Goal: Task Accomplishment & Management: Use online tool/utility

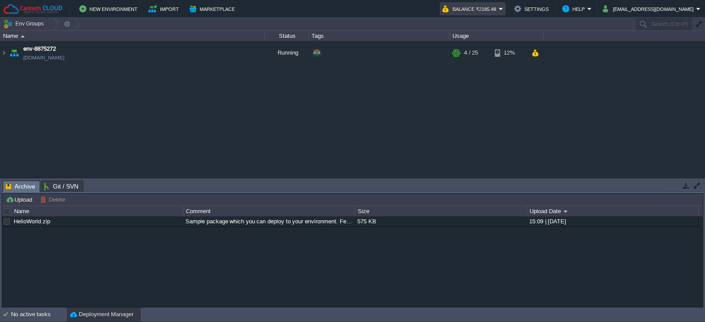
click at [503, 5] on em "Balance ₹2185.48" at bounding box center [473, 9] width 61 height 11
click at [432, 6] on td "New Environment Import Marketplace" at bounding box center [217, 8] width 429 height 13
click at [5, 56] on img at bounding box center [3, 53] width 7 height 24
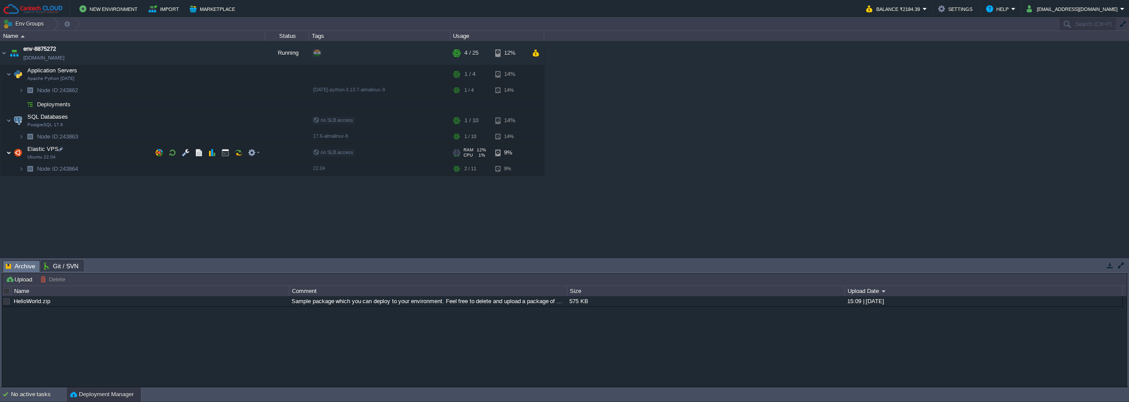
click at [8, 153] on img at bounding box center [8, 153] width 5 height 18
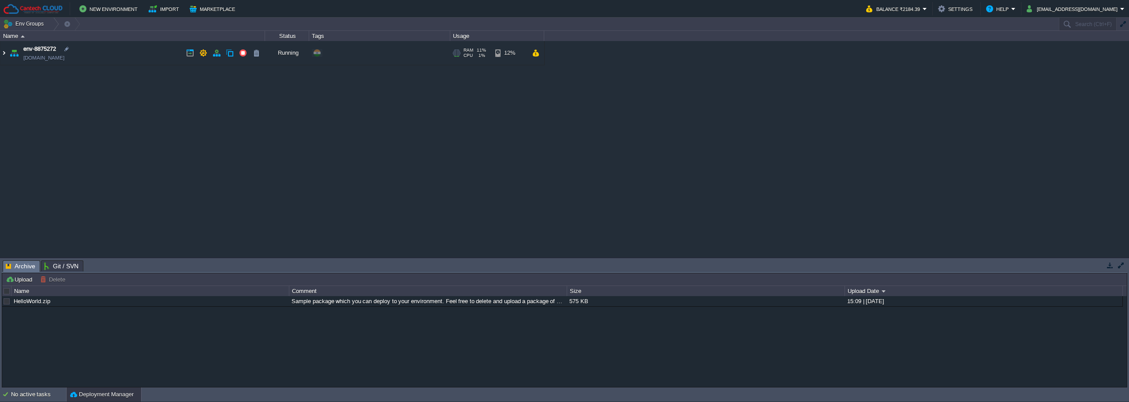
click at [4, 56] on img at bounding box center [3, 53] width 7 height 24
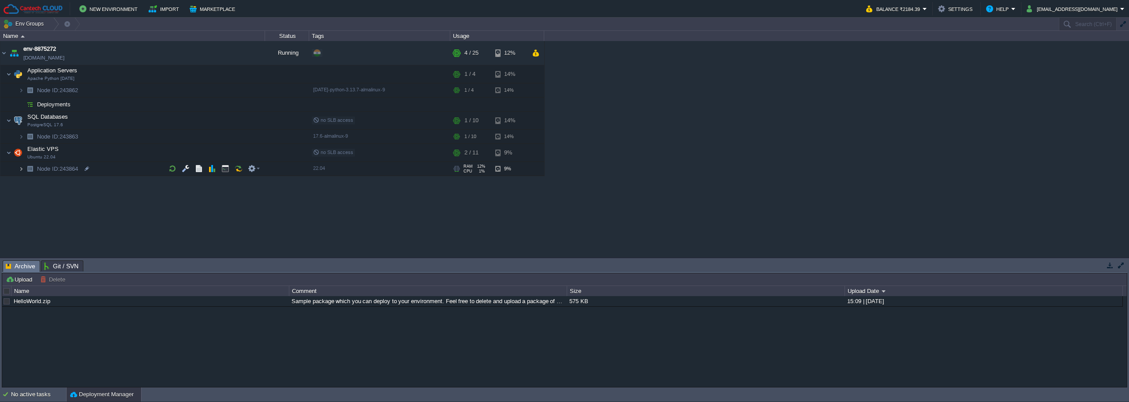
click at [21, 169] on img at bounding box center [21, 169] width 5 height 14
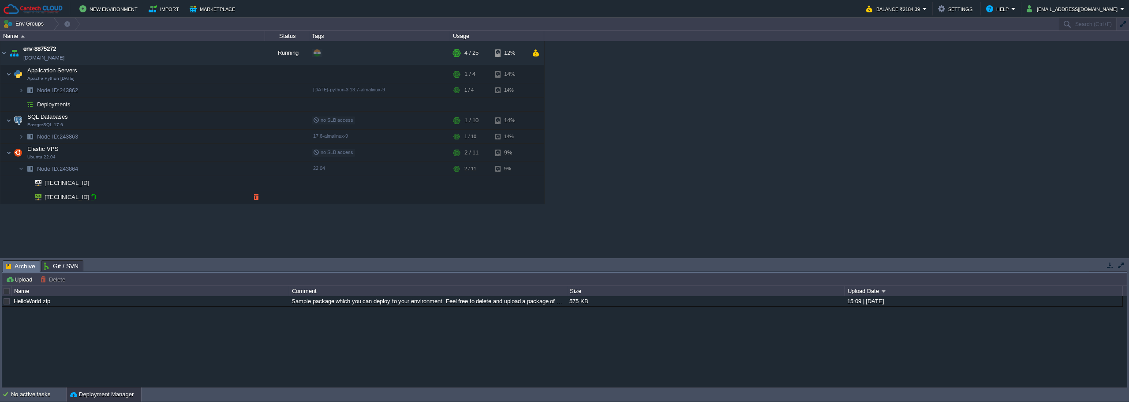
click at [92, 198] on div at bounding box center [93, 197] width 8 height 8
click at [216, 55] on button "button" at bounding box center [216, 53] width 8 height 8
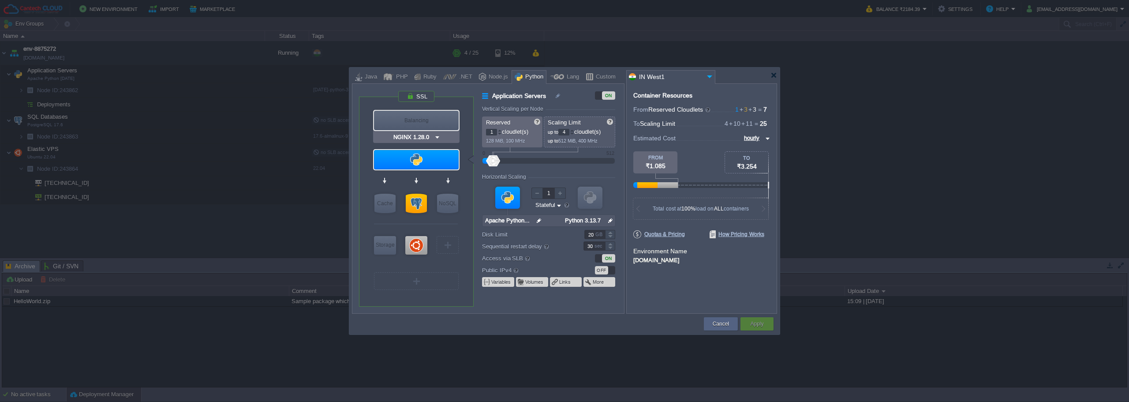
click at [436, 136] on img at bounding box center [437, 137] width 7 height 9
click at [429, 115] on div "Balancing" at bounding box center [416, 120] width 85 height 19
type input "Load Balancer"
type input "NGINX 1.28.0"
type input "1.28.0-almalin..."
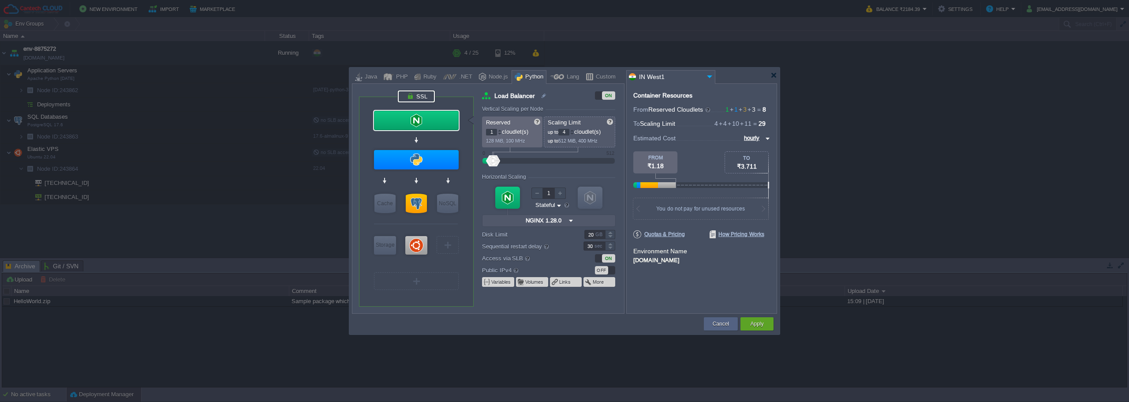
click at [427, 100] on div at bounding box center [416, 96] width 37 height 12
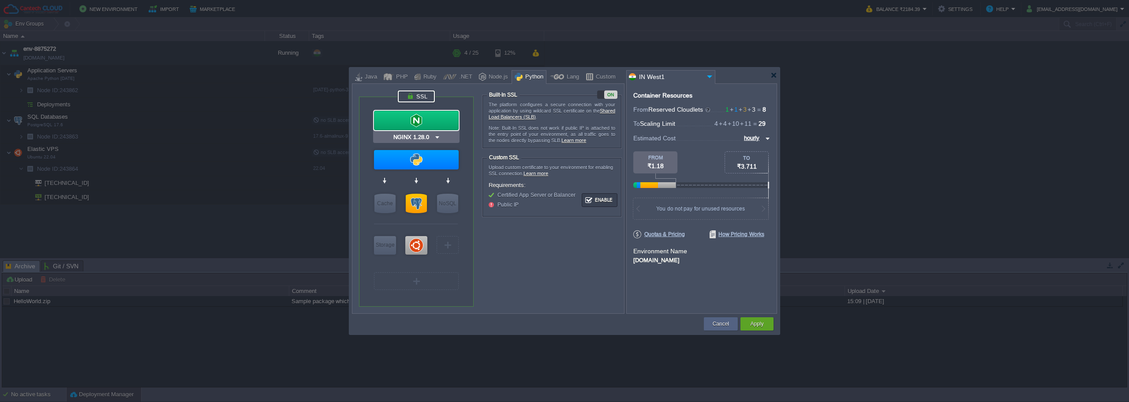
click at [421, 118] on div at bounding box center [416, 120] width 85 height 19
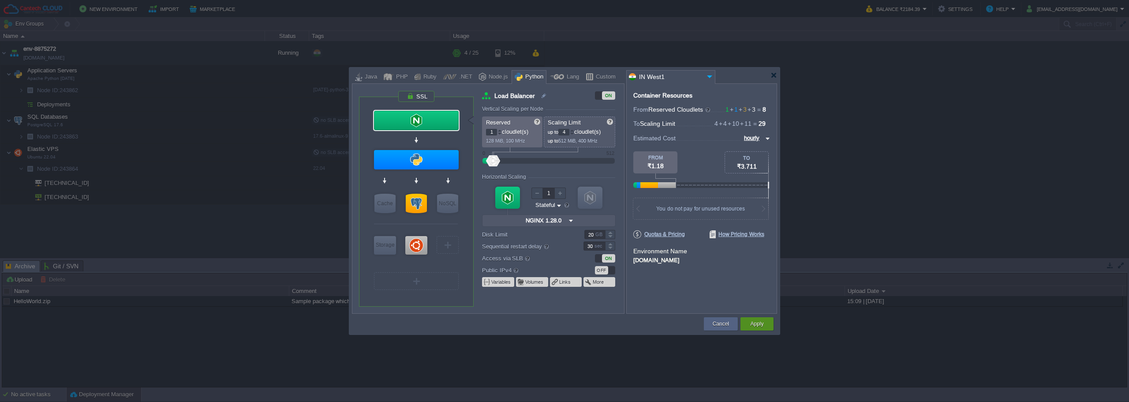
click at [753, 321] on button "Apply" at bounding box center [756, 323] width 13 height 9
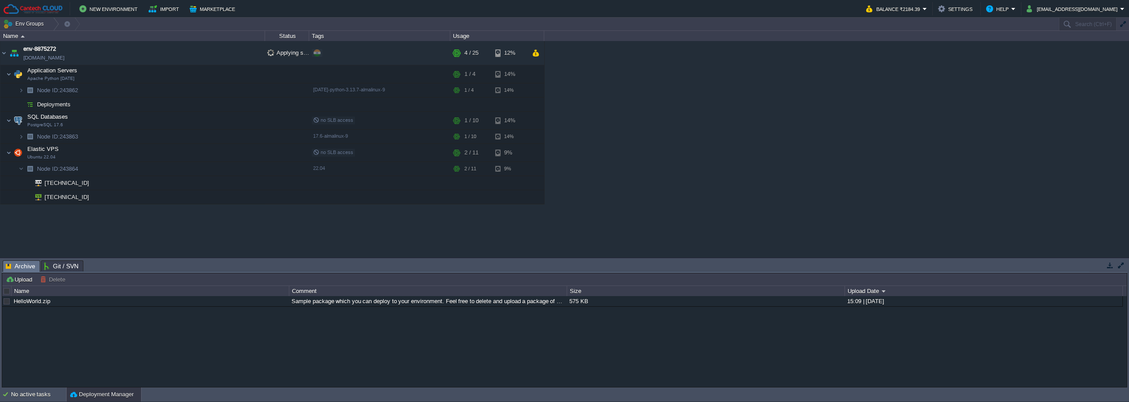
click at [63, 269] on span "Git / SVN" at bounding box center [61, 266] width 34 height 11
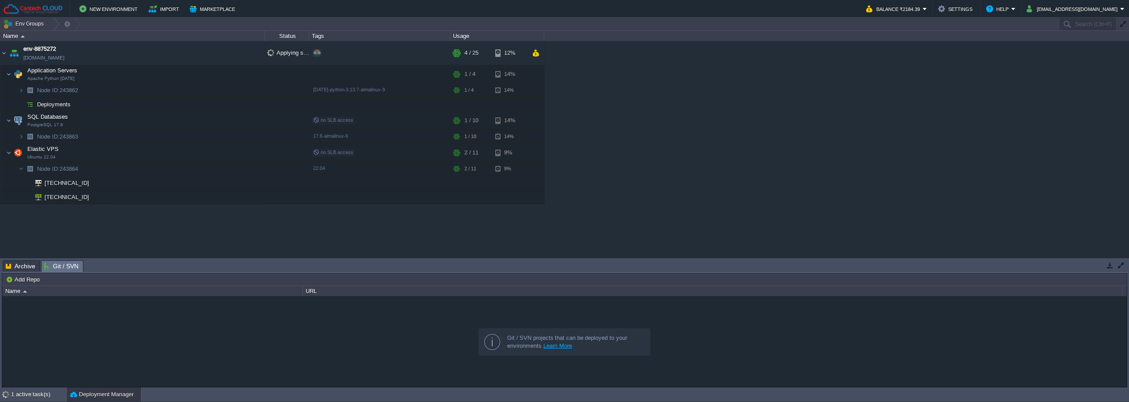
click at [558, 345] on link "Learn More" at bounding box center [557, 345] width 29 height 7
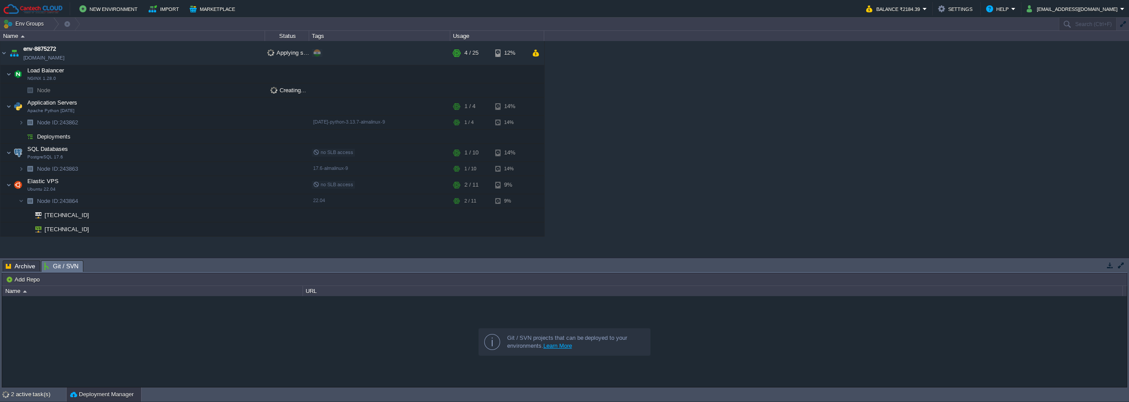
click at [42, 72] on span "Load Balancer" at bounding box center [45, 70] width 39 height 7
click at [7, 75] on img at bounding box center [8, 74] width 5 height 18
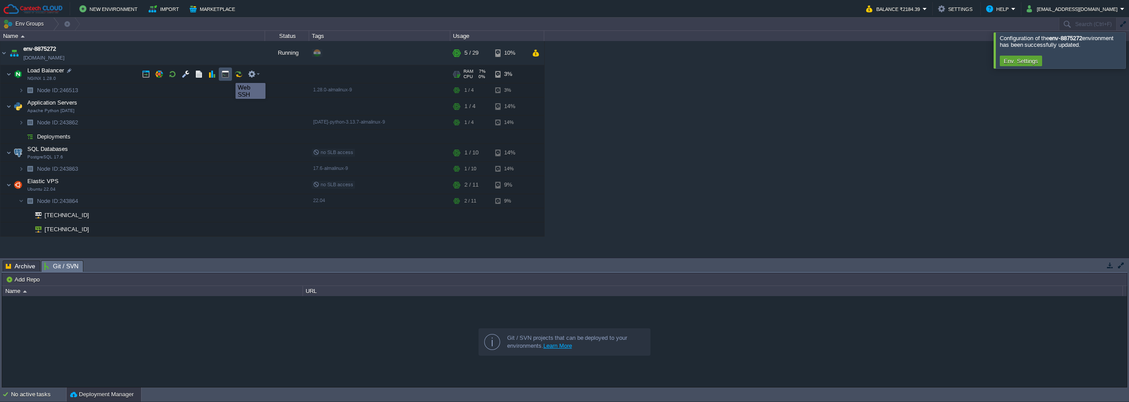
click at [229, 75] on button "button" at bounding box center [225, 74] width 8 height 8
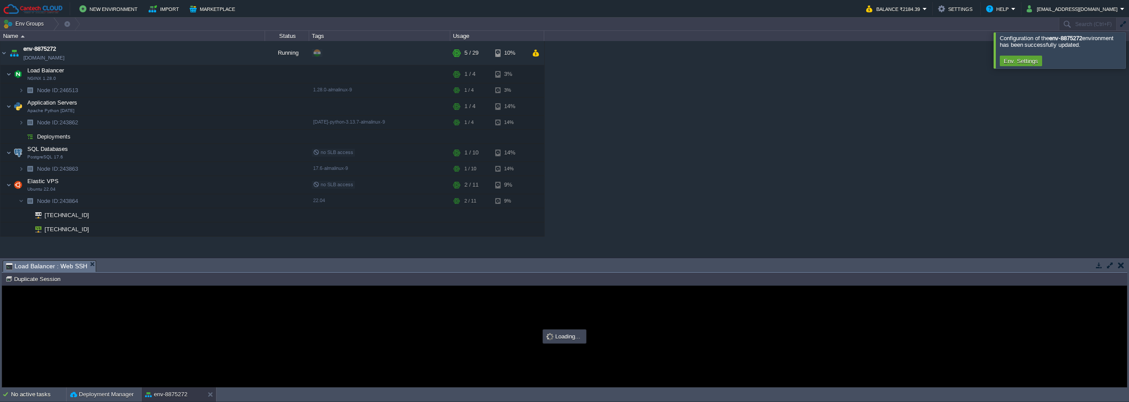
type input "#000000"
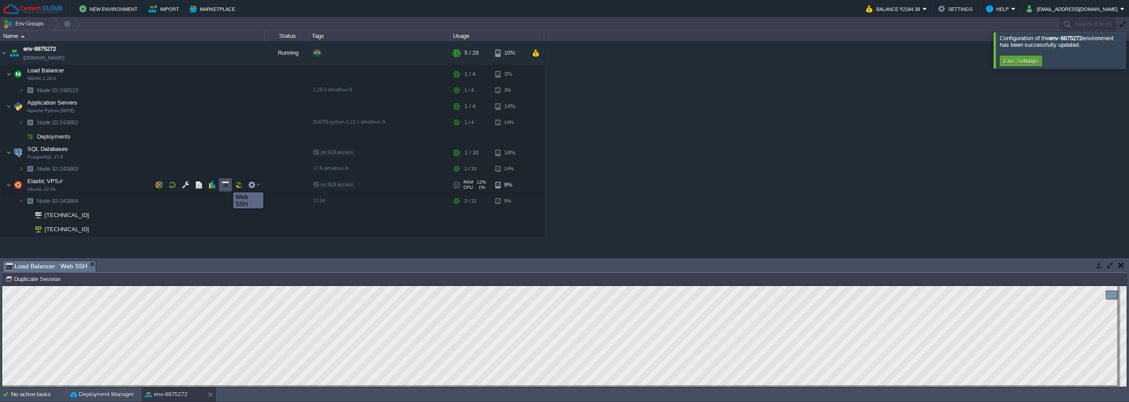
click at [227, 184] on button "button" at bounding box center [225, 185] width 8 height 8
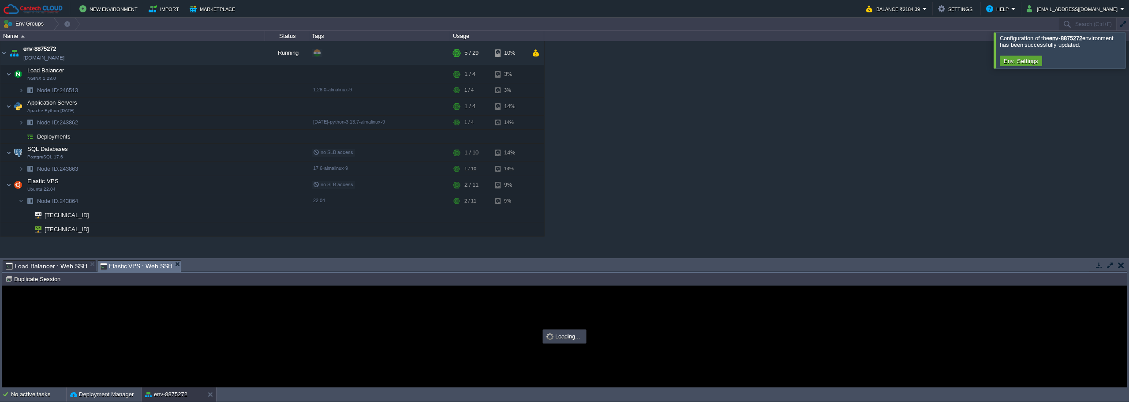
type input "#000000"
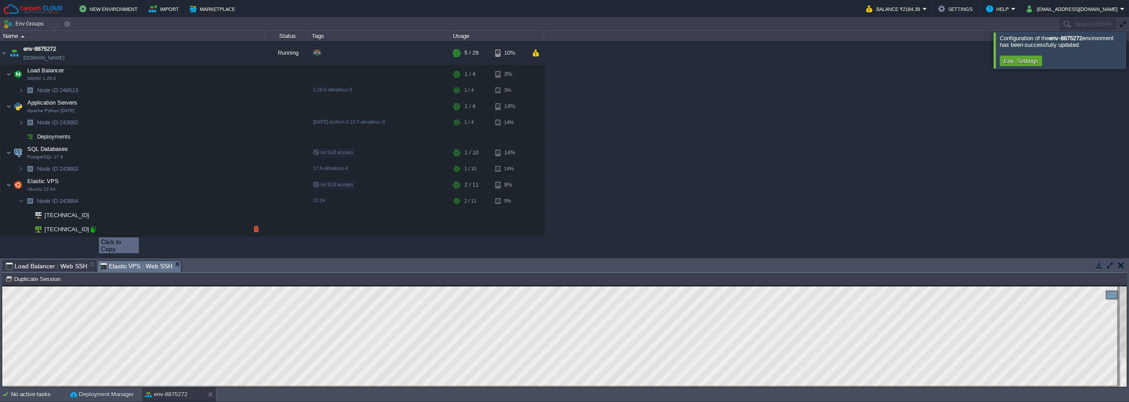
click at [92, 229] on div at bounding box center [93, 229] width 8 height 8
click at [206, 53] on button "button" at bounding box center [203, 53] width 8 height 8
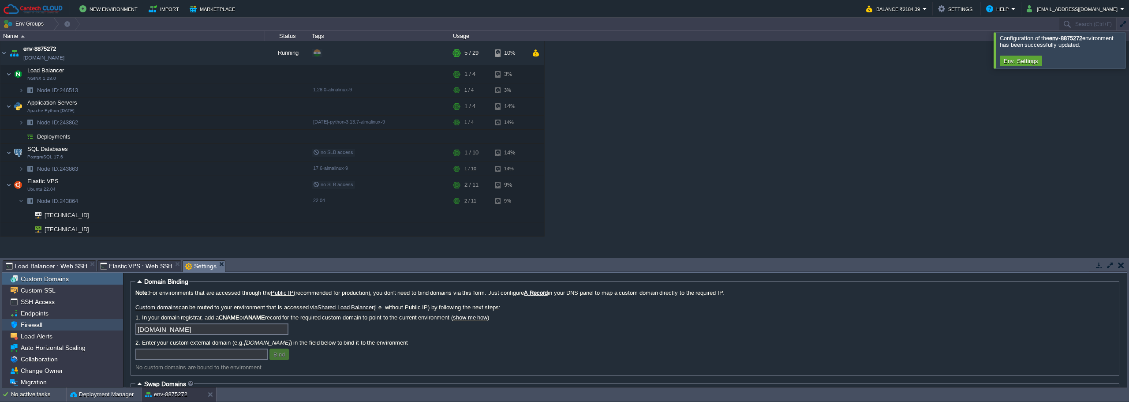
click at [36, 325] on span "Firewall" at bounding box center [31, 324] width 25 height 8
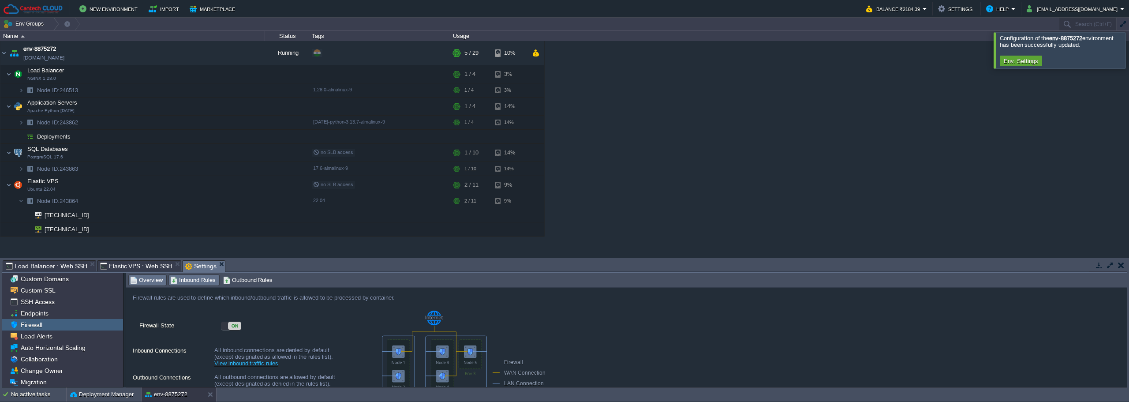
click at [198, 281] on span "Inbound Rules" at bounding box center [192, 280] width 45 height 10
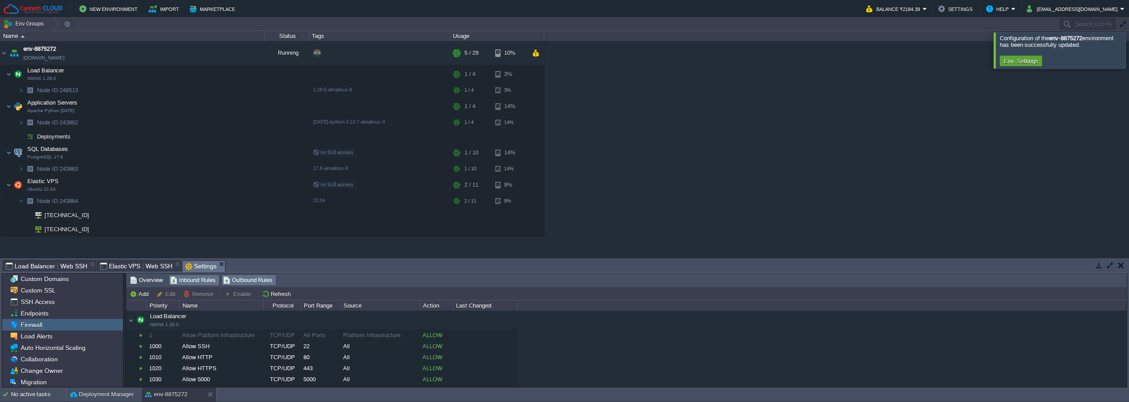
click at [241, 282] on span "Outbound Rules" at bounding box center [248, 280] width 50 height 10
click at [193, 279] on span "Inbound Rules" at bounding box center [192, 280] width 45 height 10
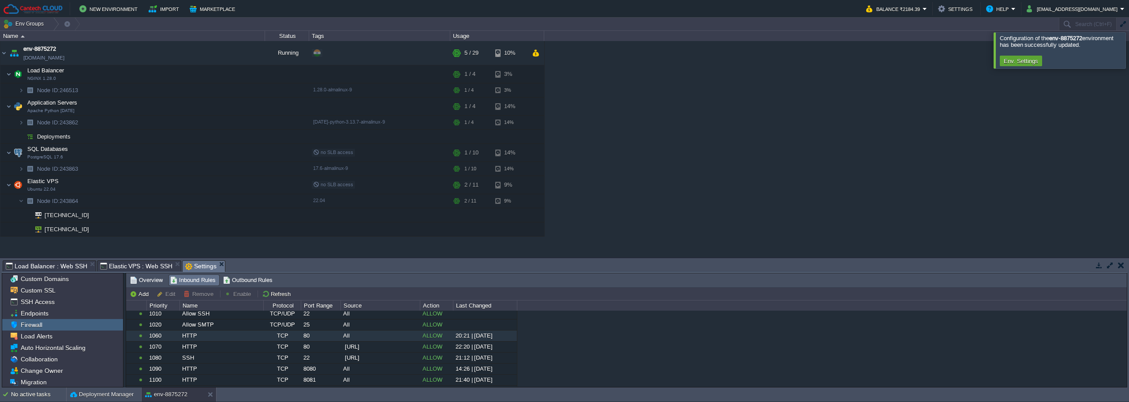
scroll to position [376, 0]
click at [137, 296] on button "Add" at bounding box center [141, 294] width 22 height 8
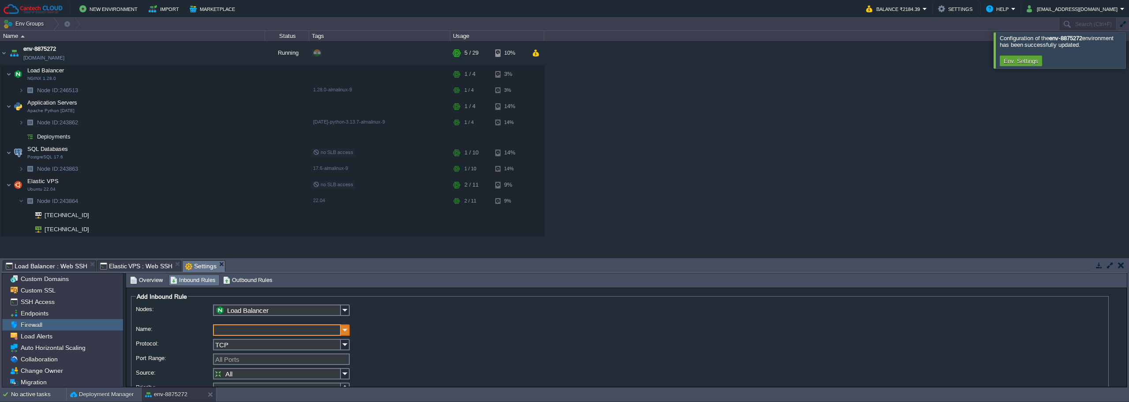
click at [344, 331] on img at bounding box center [345, 329] width 9 height 11
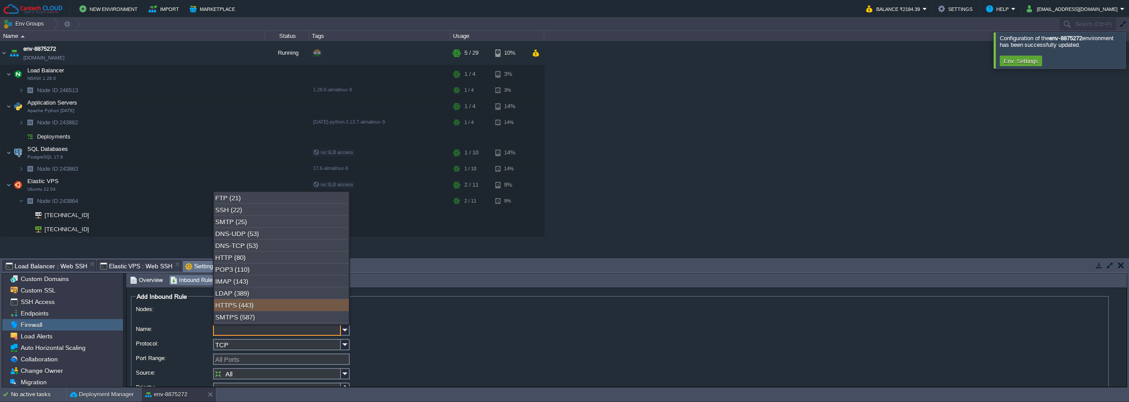
click at [265, 305] on div "HTTPS (443)" at bounding box center [281, 305] width 135 height 12
type input "HTTPS"
type input "443"
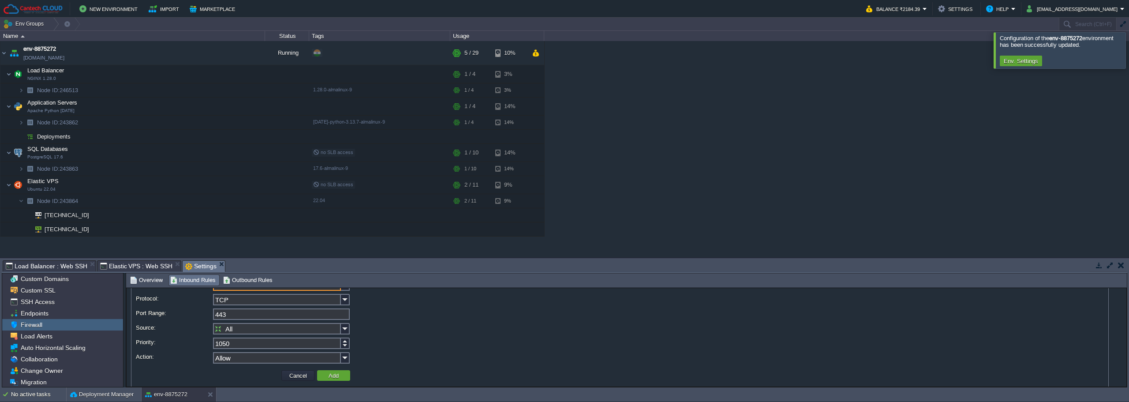
scroll to position [45, 0]
click at [347, 330] on img at bounding box center [345, 327] width 9 height 11
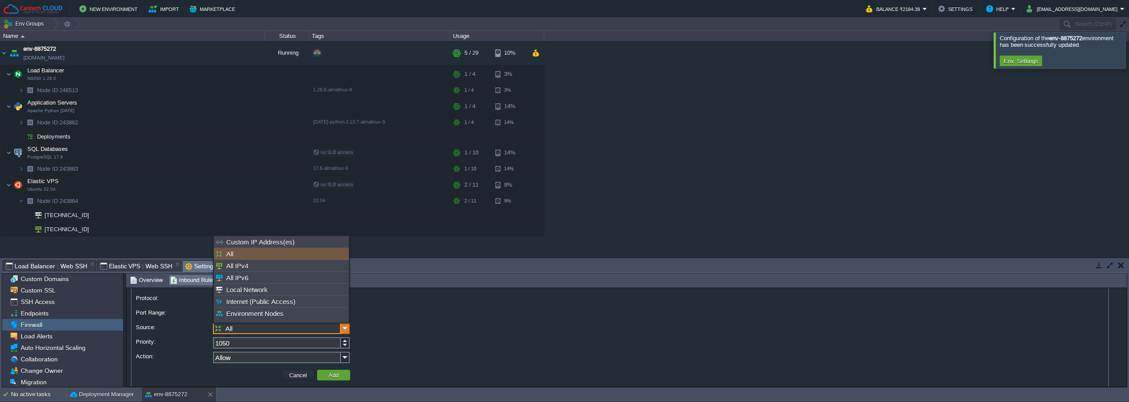
click at [347, 330] on img at bounding box center [345, 327] width 9 height 11
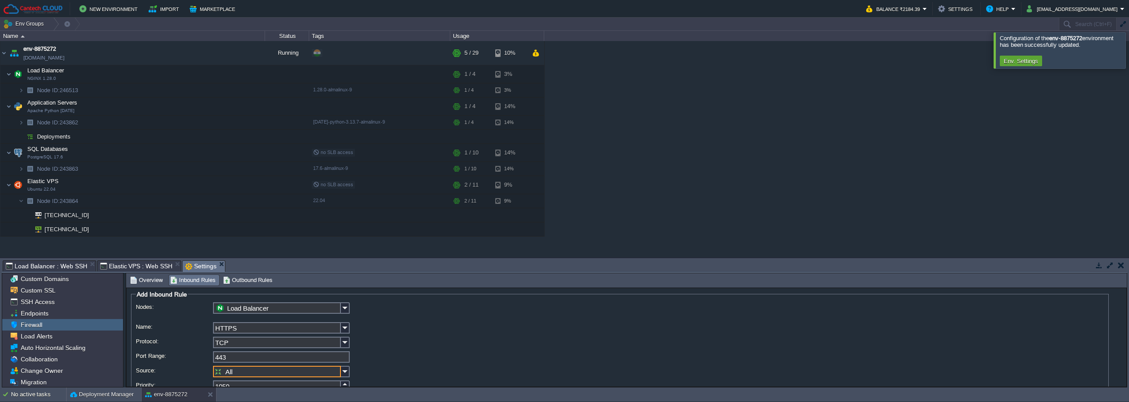
scroll to position [0, 0]
click at [344, 312] on img at bounding box center [345, 309] width 9 height 11
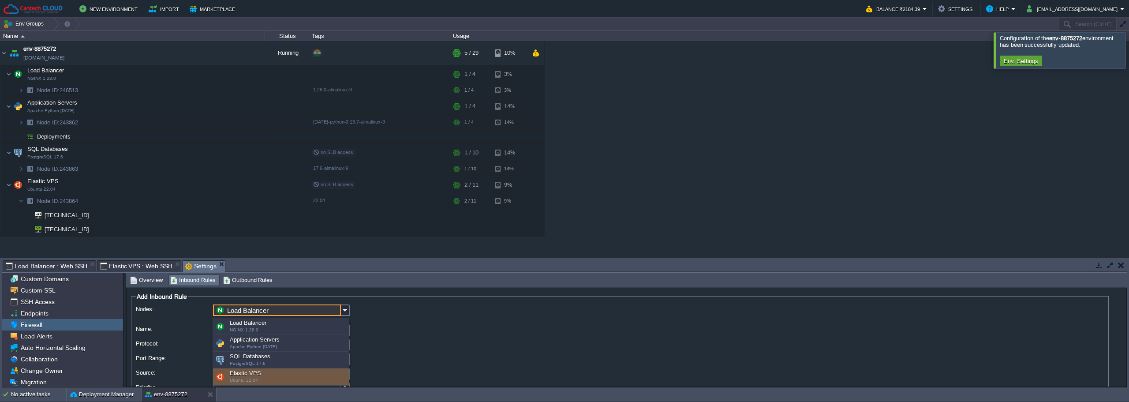
click at [262, 373] on div "Elastic VPS Ubuntu 22.04" at bounding box center [281, 376] width 136 height 17
type input "Elastic VPS"
type input "1110"
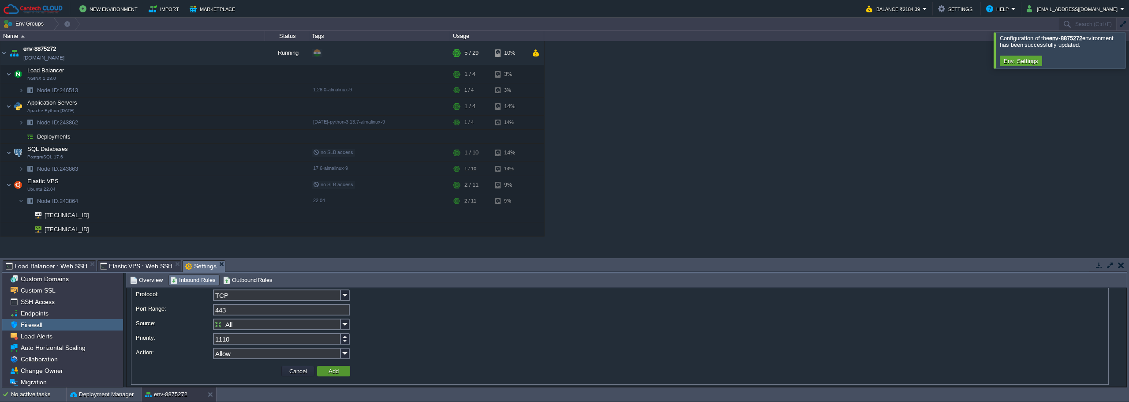
click at [330, 376] on td "Add" at bounding box center [333, 370] width 33 height 11
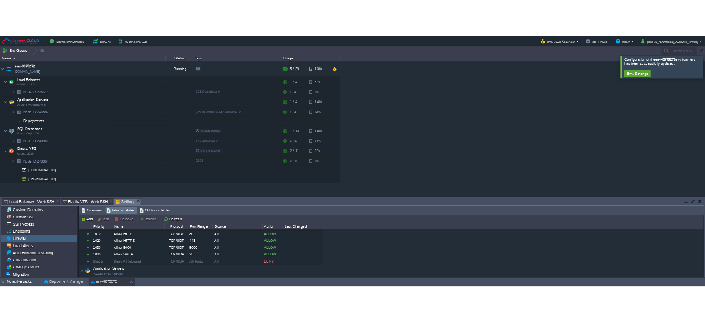
scroll to position [43, 0]
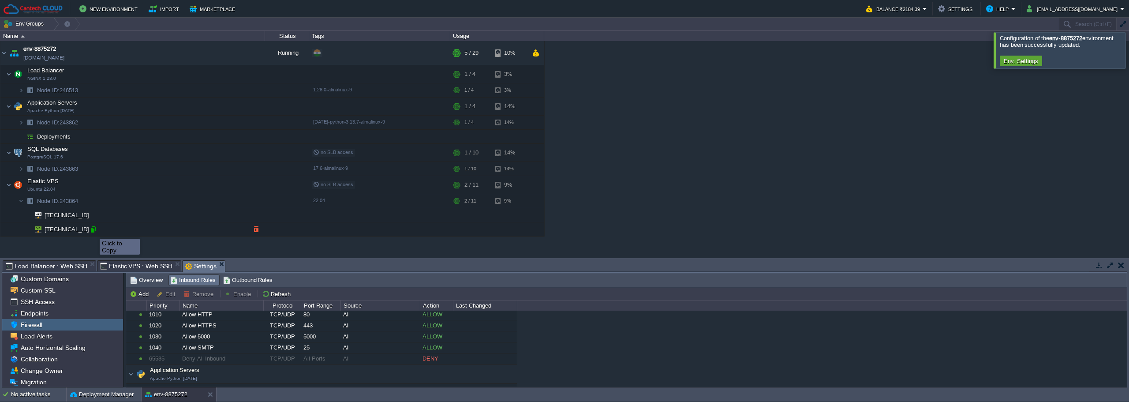
click at [93, 231] on div at bounding box center [93, 229] width 8 height 8
click at [227, 184] on button "button" at bounding box center [225, 185] width 8 height 8
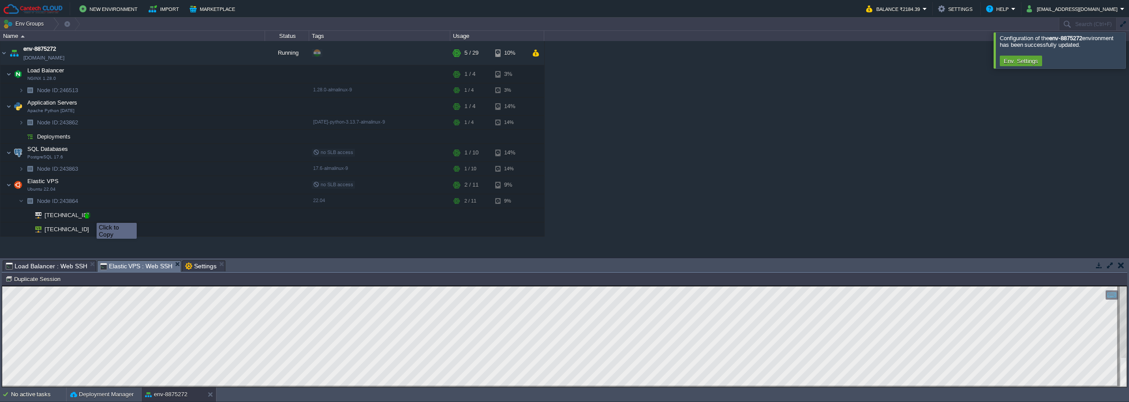
click at [88, 215] on div at bounding box center [87, 215] width 8 height 8
type input "[TECHNICAL_ID]"
click at [216, 54] on button "button" at bounding box center [216, 53] width 8 height 8
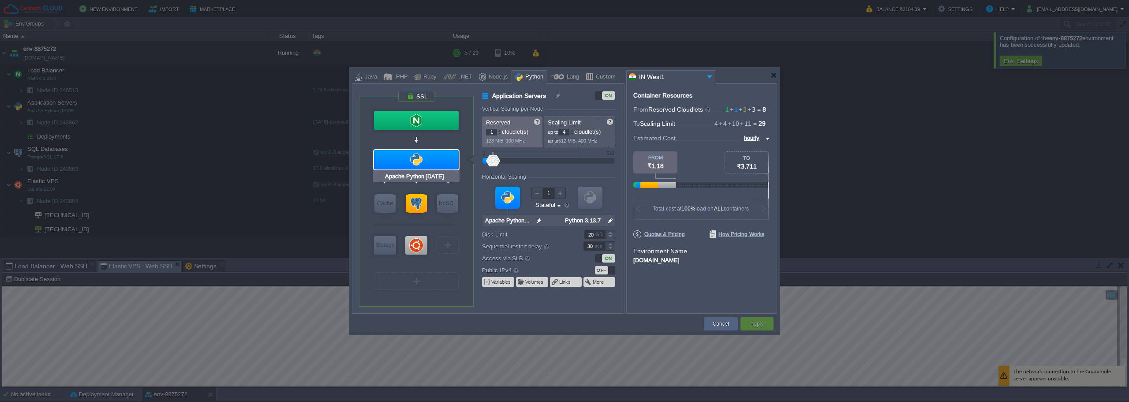
type input "NGINX 1.28.0"
click at [426, 123] on div at bounding box center [416, 120] width 85 height 19
type input "Load Balancer"
type input "NGINX 1.28.0"
type input "null"
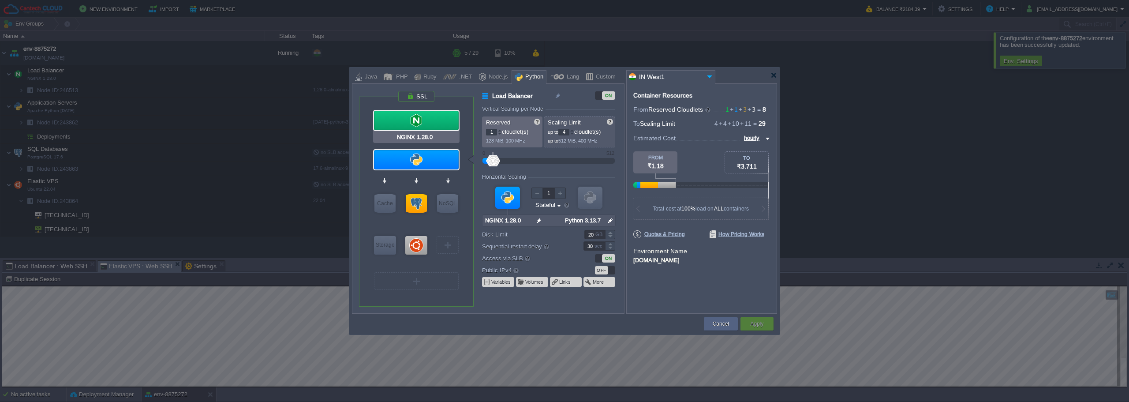
type input "1.28.0-almalin..."
click at [426, 123] on div at bounding box center [416, 120] width 85 height 19
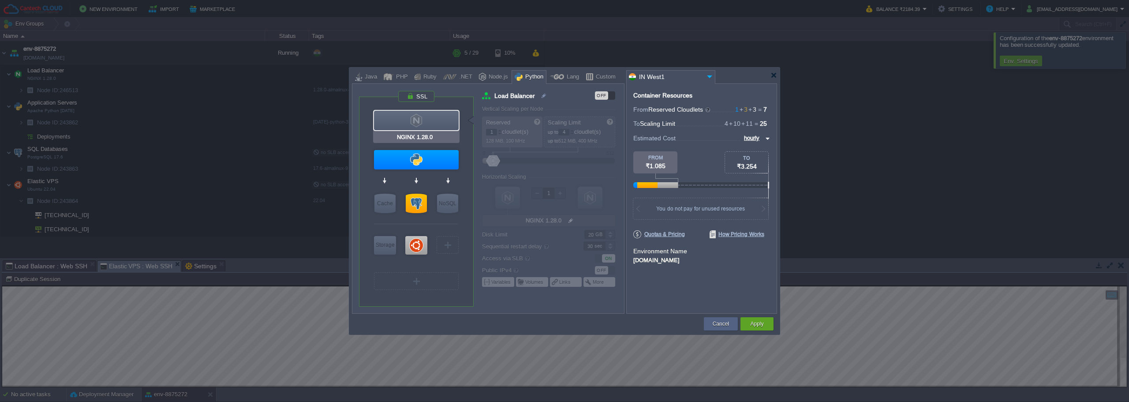
type input "Apache Python [DATE]"
click at [761, 323] on button "Apply" at bounding box center [756, 323] width 13 height 9
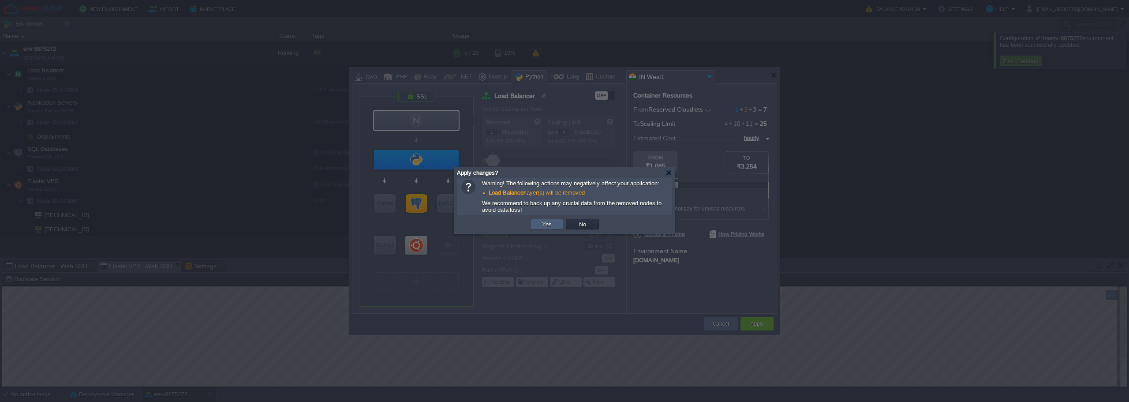
click at [552, 226] on button "Yes" at bounding box center [546, 224] width 15 height 8
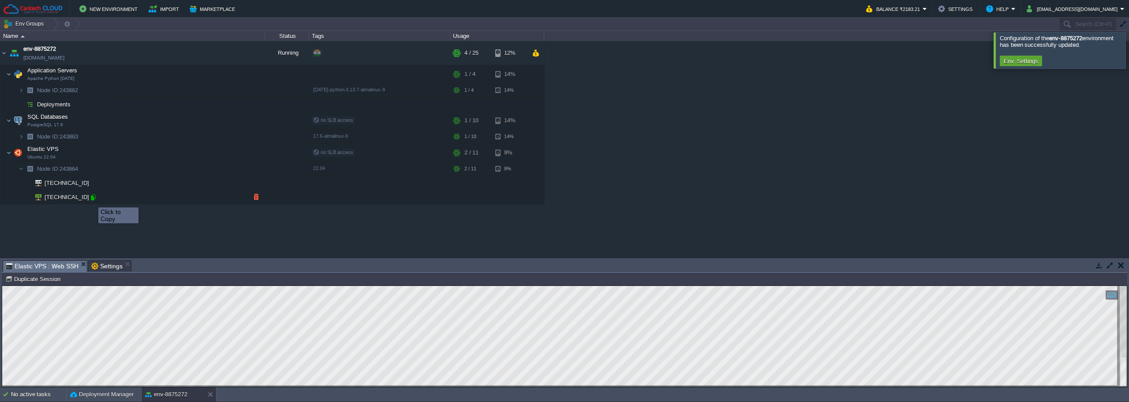
click at [92, 199] on div at bounding box center [93, 197] width 8 height 8
type input "[TECHNICAL_ID]"
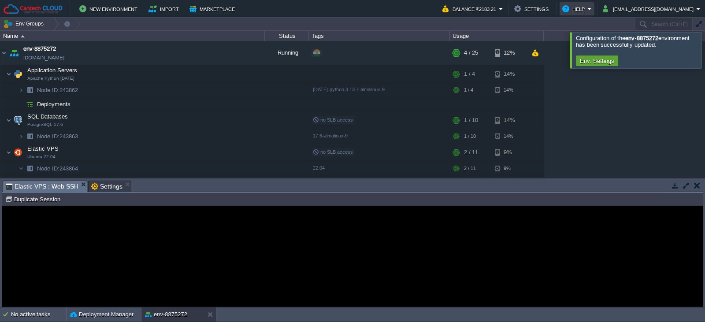
click at [588, 9] on button "Help" at bounding box center [575, 9] width 25 height 11
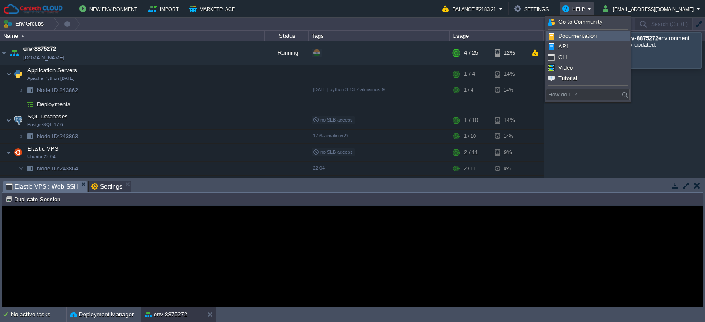
click at [591, 34] on span "Documentation" at bounding box center [578, 36] width 38 height 7
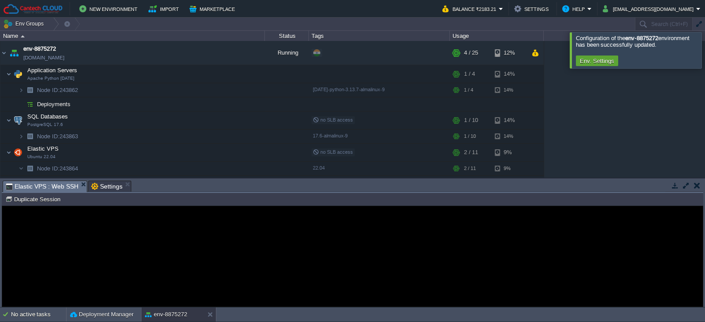
click at [716, 52] on div at bounding box center [716, 50] width 0 height 36
